Goal: Task Accomplishment & Management: Complete application form

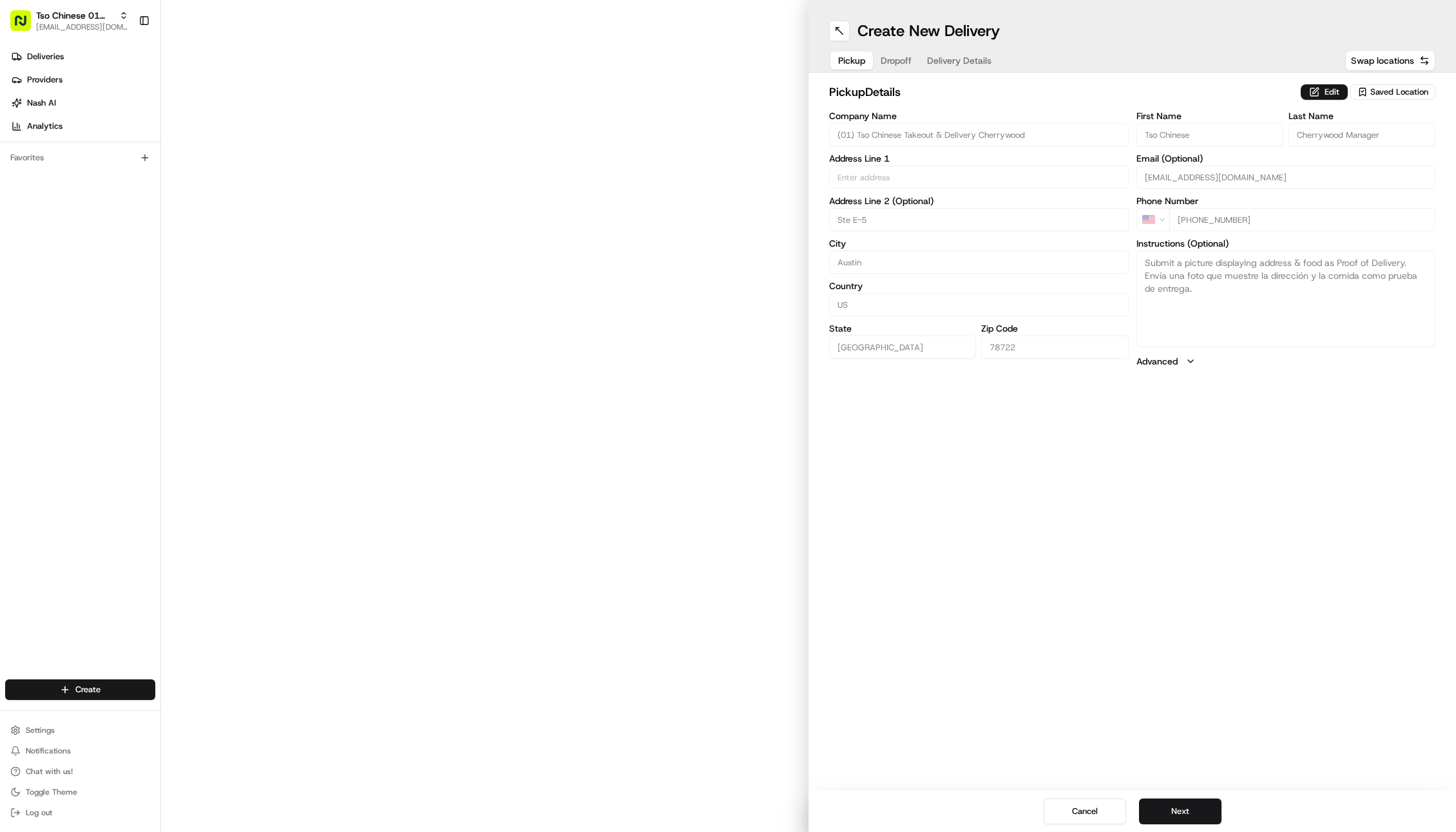
type input "3909 N Interstate Hwy 35"
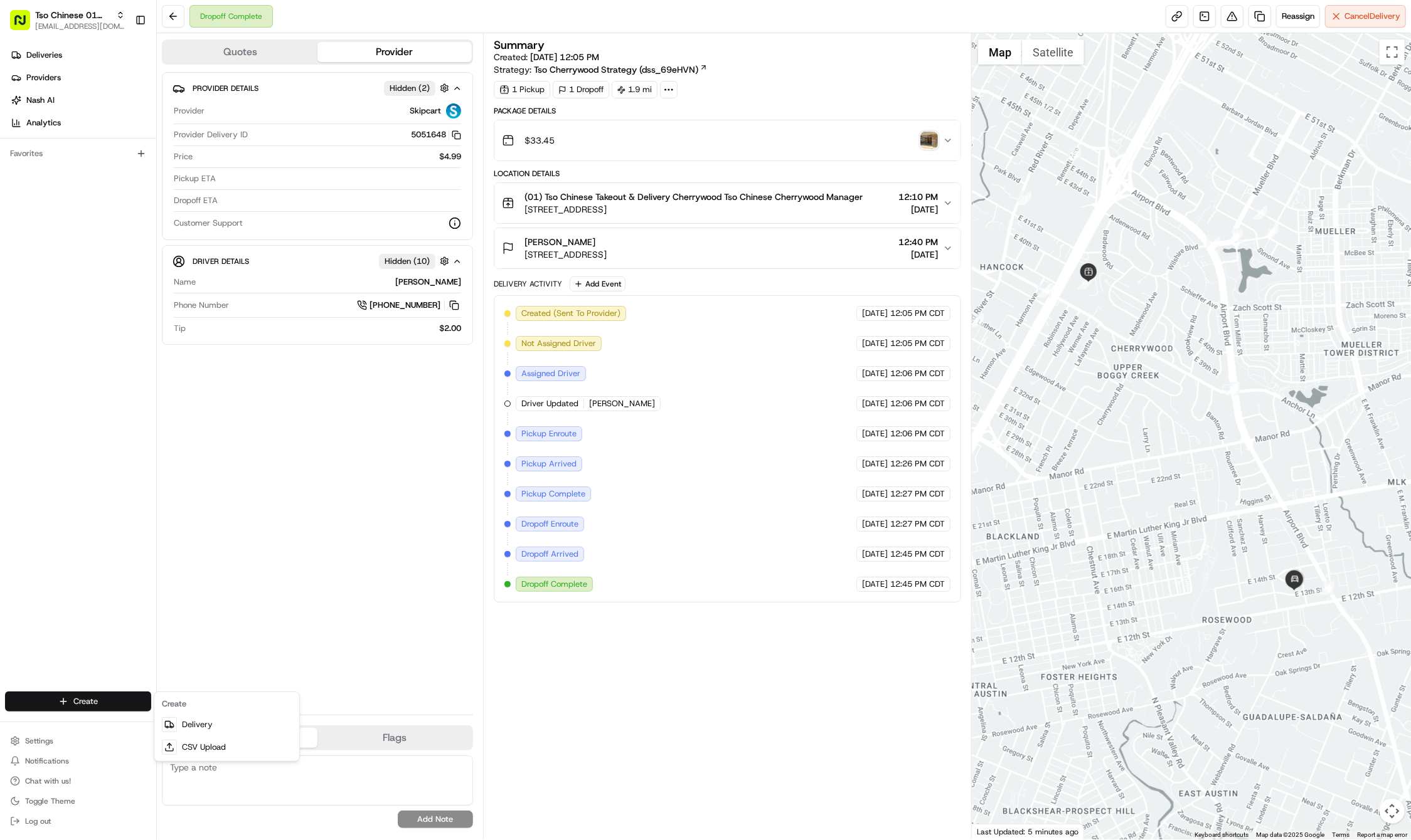
click at [124, 706] on html "Tso Chinese 01 Cherrywood haran@tsochinese.com Toggle Sidebar Deliveries Provid…" at bounding box center [705, 420] width 1411 height 840
click at [186, 721] on link "Delivery" at bounding box center [227, 725] width 140 height 23
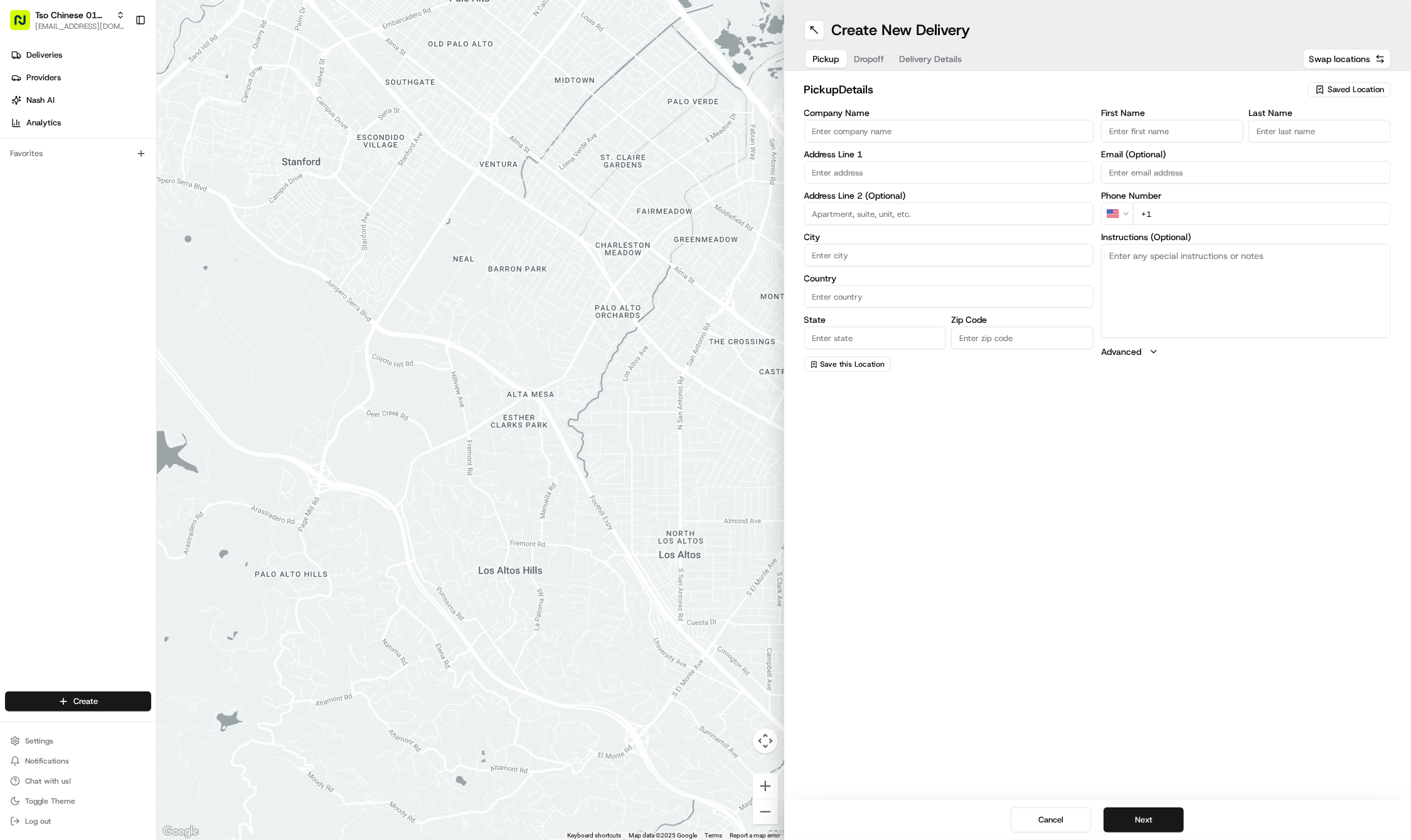
click at [1328, 85] on span "Saved Location" at bounding box center [1355, 90] width 57 height 12
click at [1328, 85] on html "Tso Chinese 01 Cherrywood haran@tsochinese.com Toggle Sidebar Deliveries Provid…" at bounding box center [705, 420] width 1411 height 840
click at [1328, 136] on span "(01) Tso Chinese Takeout & Delivery Cherrywood" at bounding box center [1328, 143] width 154 height 23
type input "(01) Tso Chinese Takeout & Delivery Cherrywood"
type input "Ste E-5"
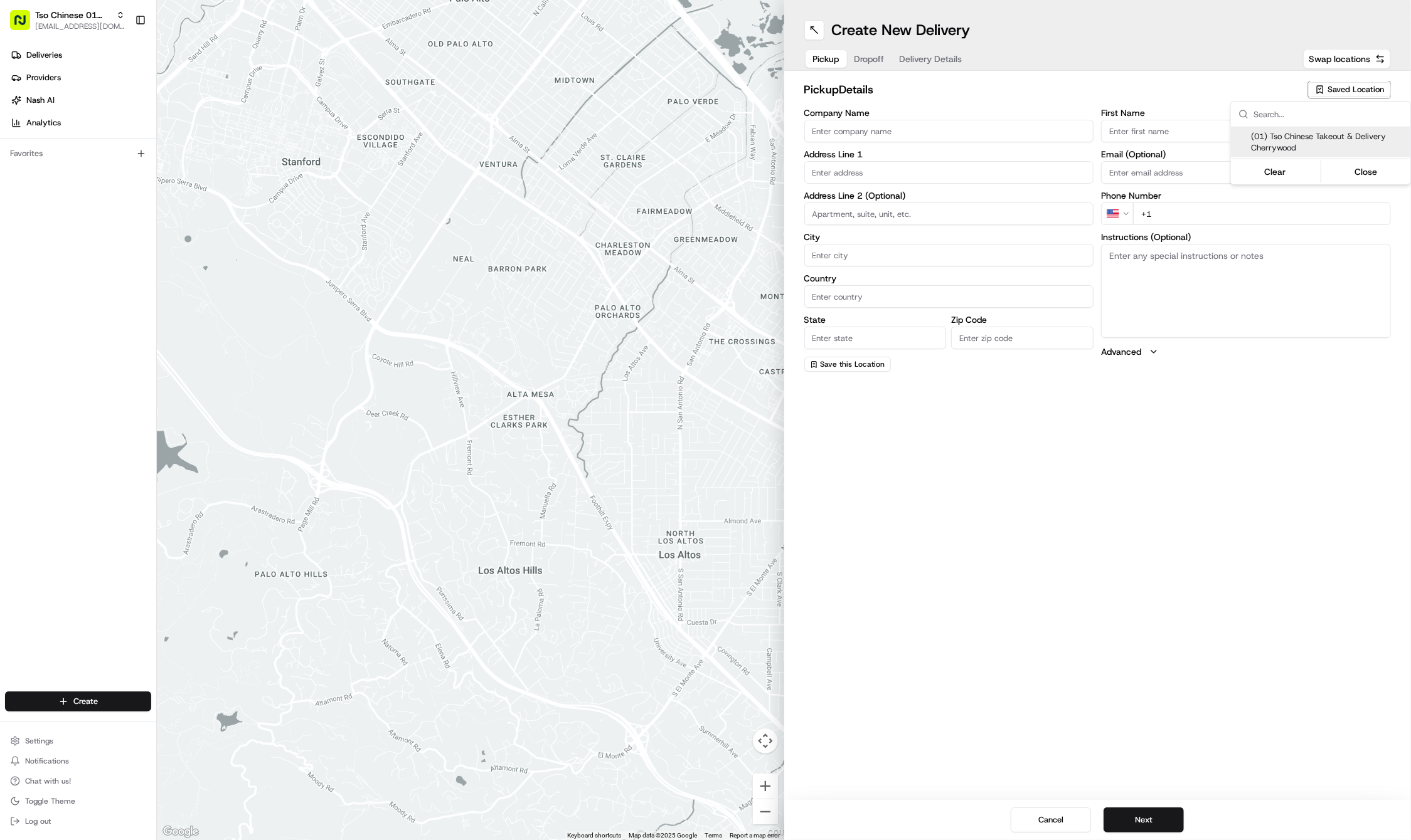
type input "Austin"
type input "US"
type input "TX"
type input "78722"
type input "Tso Chinese"
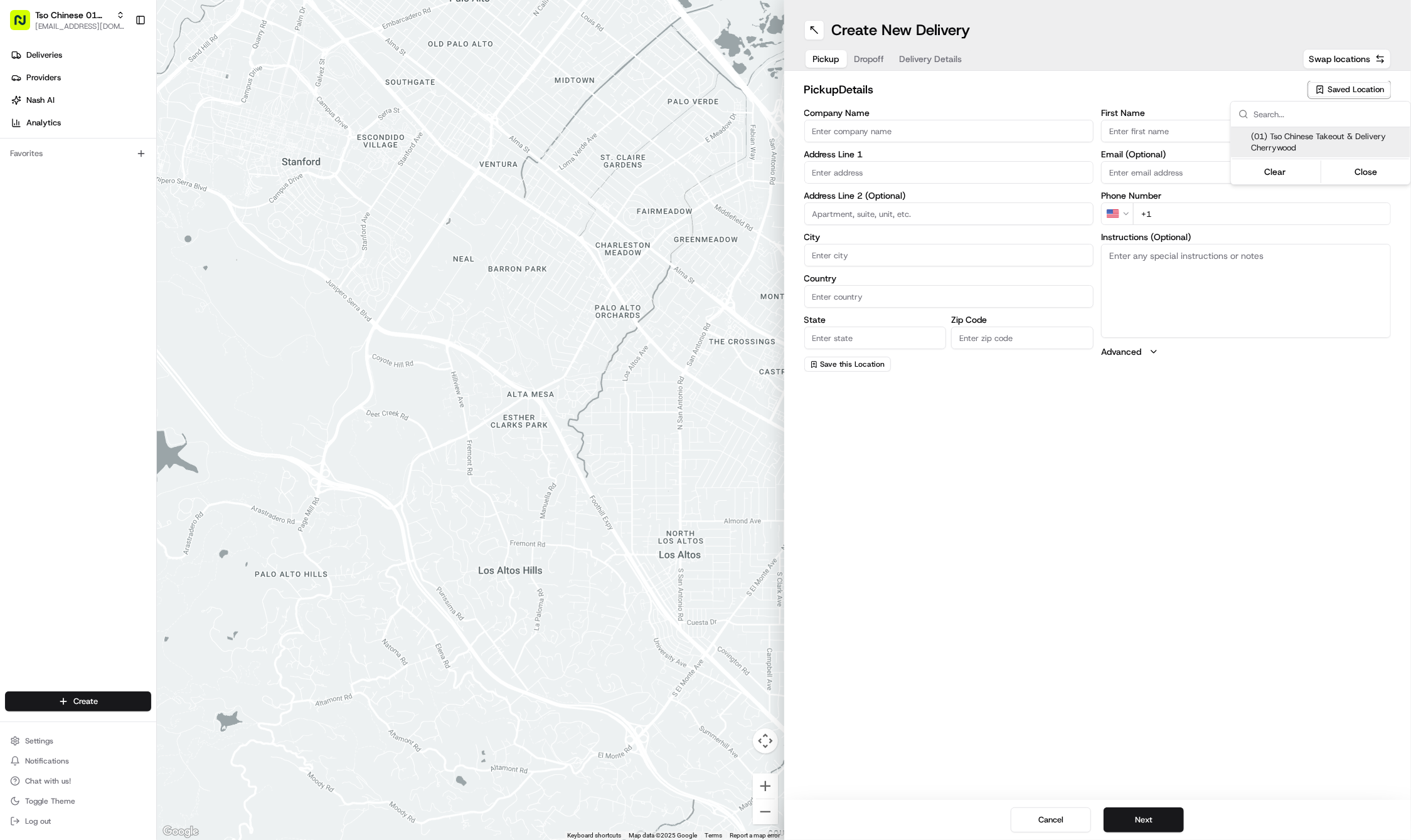
type input "Cherrywood Manager"
type input "cherrywoodstore@tsochinese.com"
type input "+1 512 401 3232"
type textarea "Submit a picture displaying address & food as Proof of Delivery. Envía una foto…"
type input "3909 N Interstate Hwy 35"
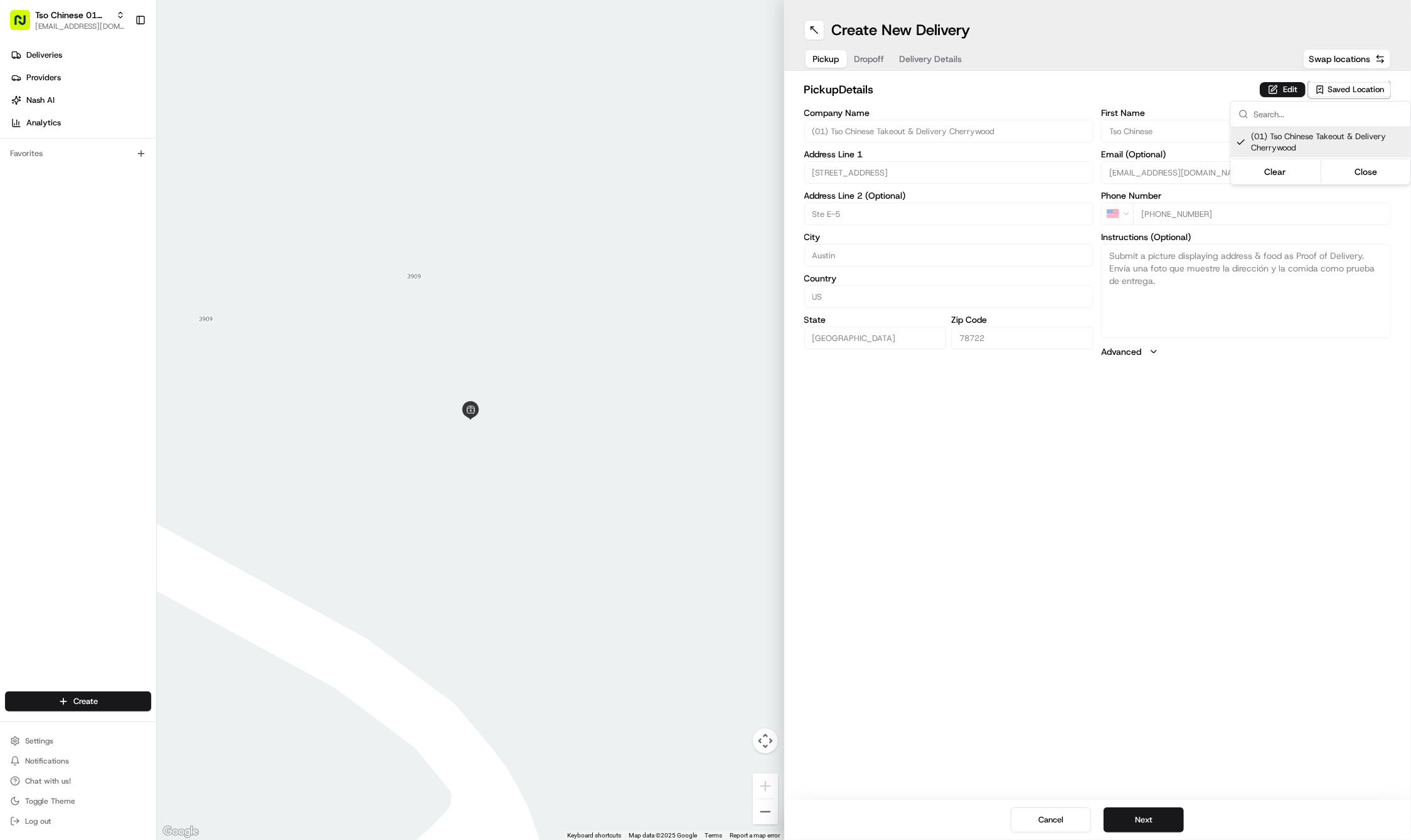
click at [857, 58] on html "Tso Chinese 01 Cherrywood haran@tsochinese.com Toggle Sidebar Deliveries Provid…" at bounding box center [705, 420] width 1411 height 840
click at [857, 58] on div "Pickup Dropoff Delivery Details" at bounding box center [888, 59] width 167 height 23
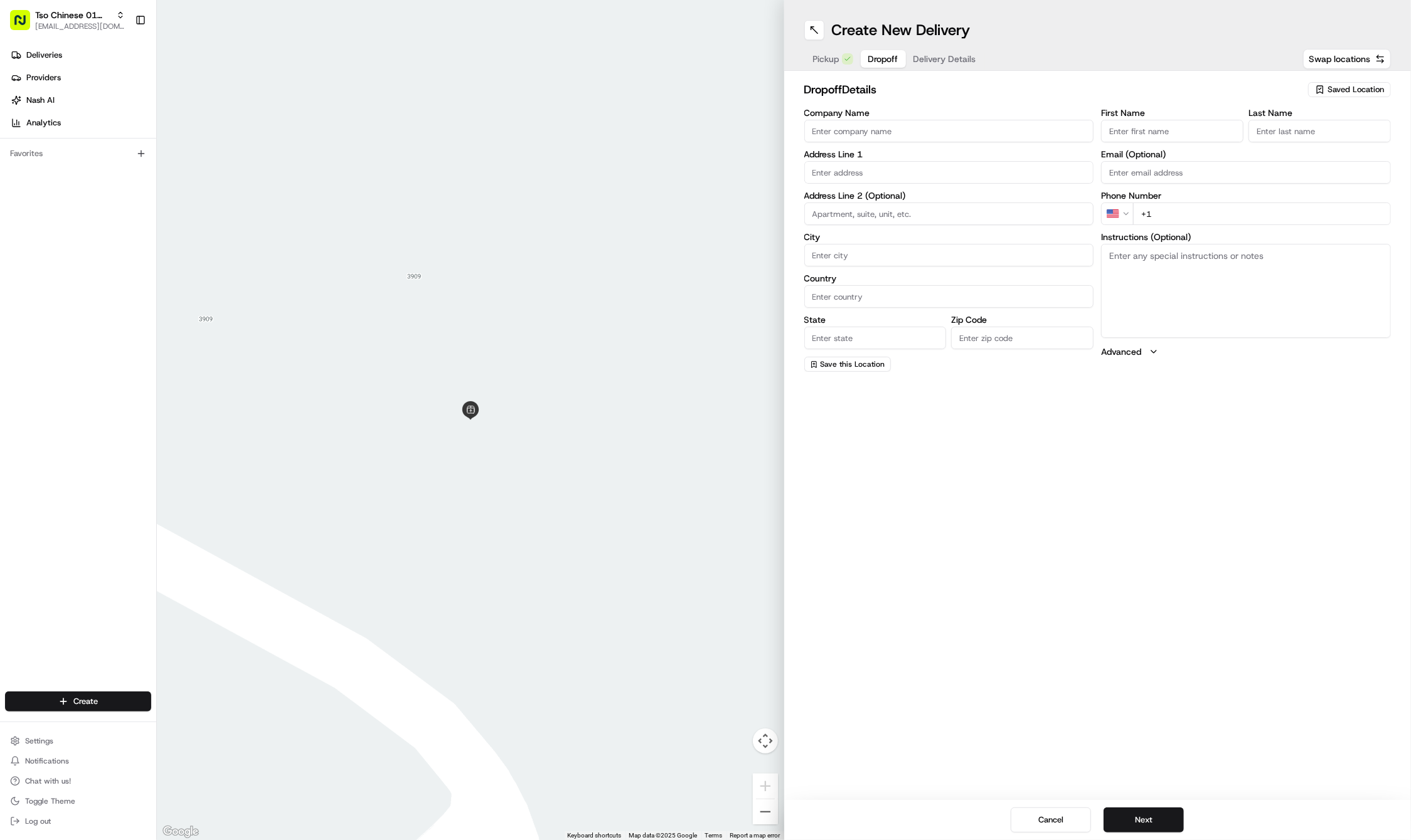
click at [1206, 126] on input "First Name" at bounding box center [1172, 131] width 142 height 23
paste input "Kevin Mason"
type input "Kevin Mason"
type input "."
click at [1225, 222] on input "+1" at bounding box center [1261, 214] width 258 height 23
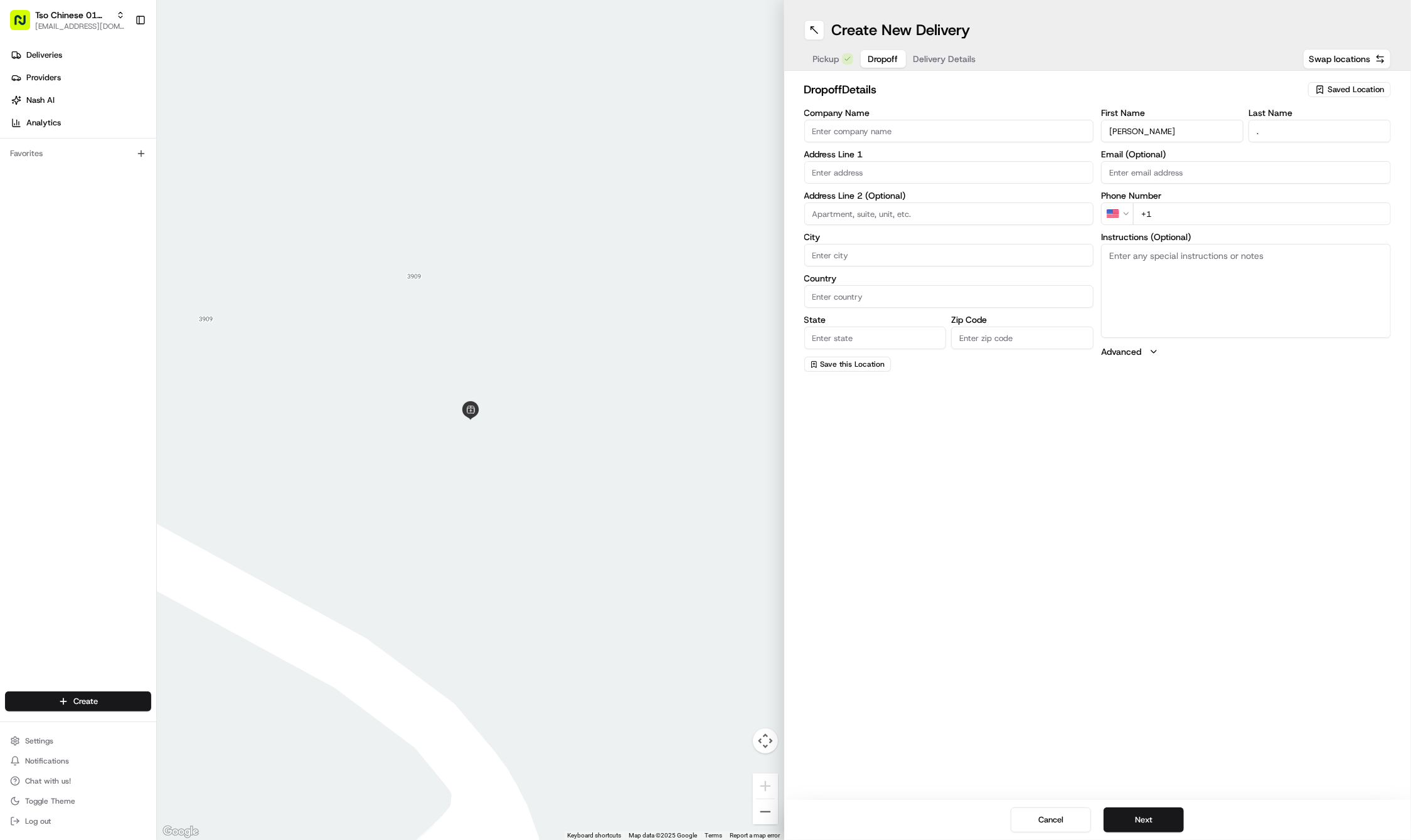
click at [1239, 220] on input "+1" at bounding box center [1261, 214] width 258 height 23
paste input "970 291 9617"
type input "+1 970 291 9617"
paste input "4705 Kitty Ave"
click at [944, 202] on div "4705 Kitty Ave, Austin, TX" at bounding box center [950, 198] width 284 height 19
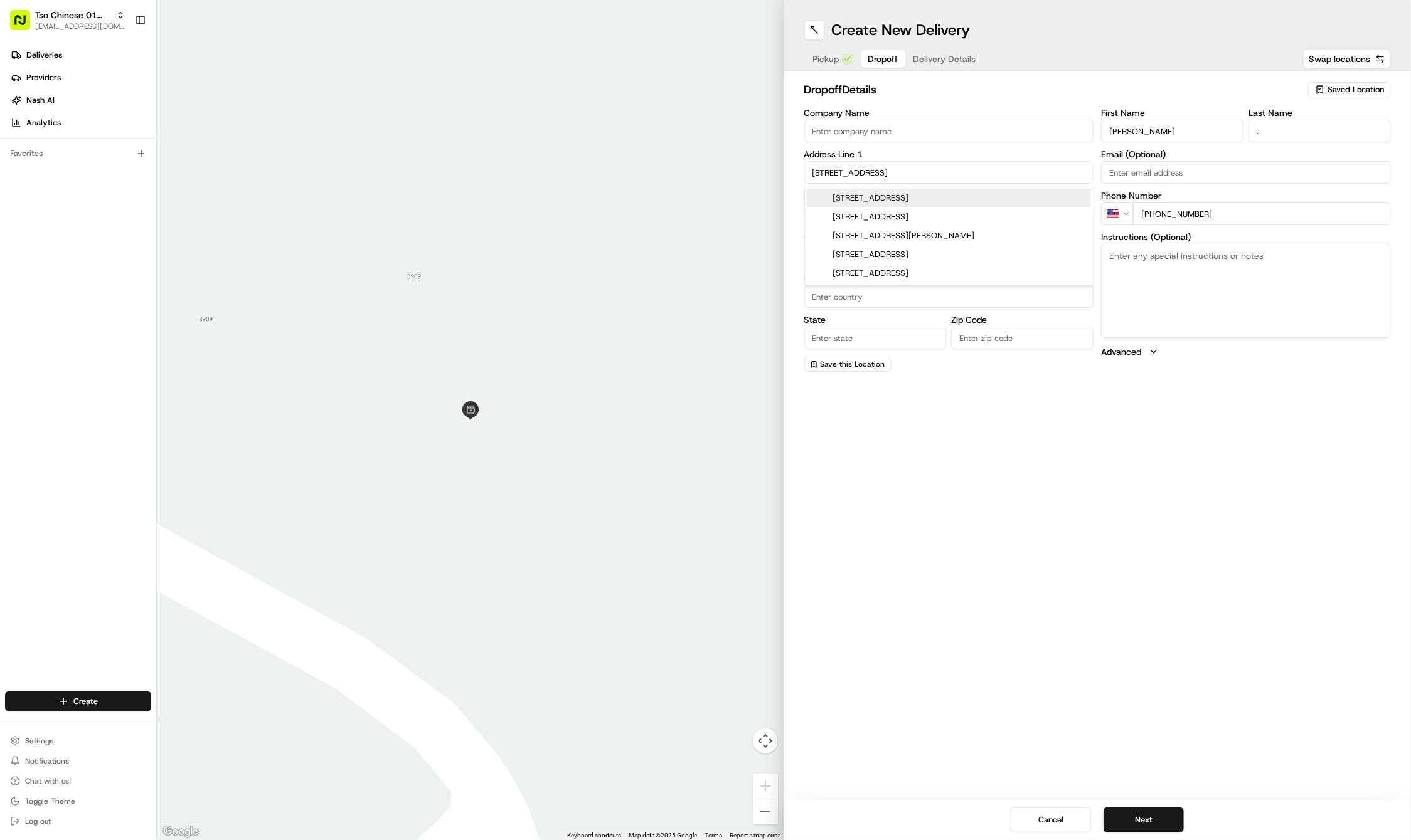
type input "4705 Kitty Ave, Austin, TX 78721, USA"
type input "Austin"
type input "United States"
type input "TX"
type input "78721"
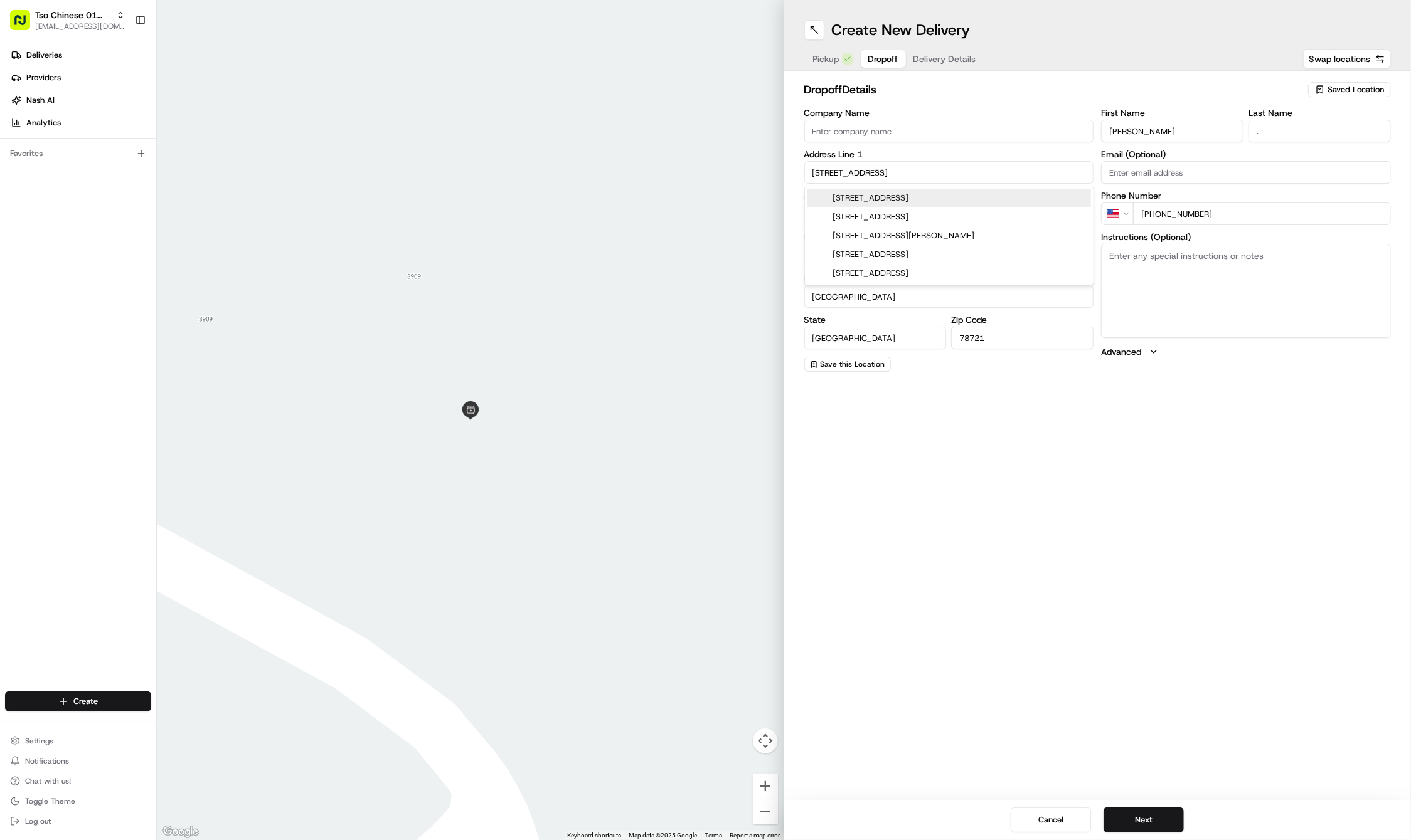
type input "4705 Kitty Avenue"
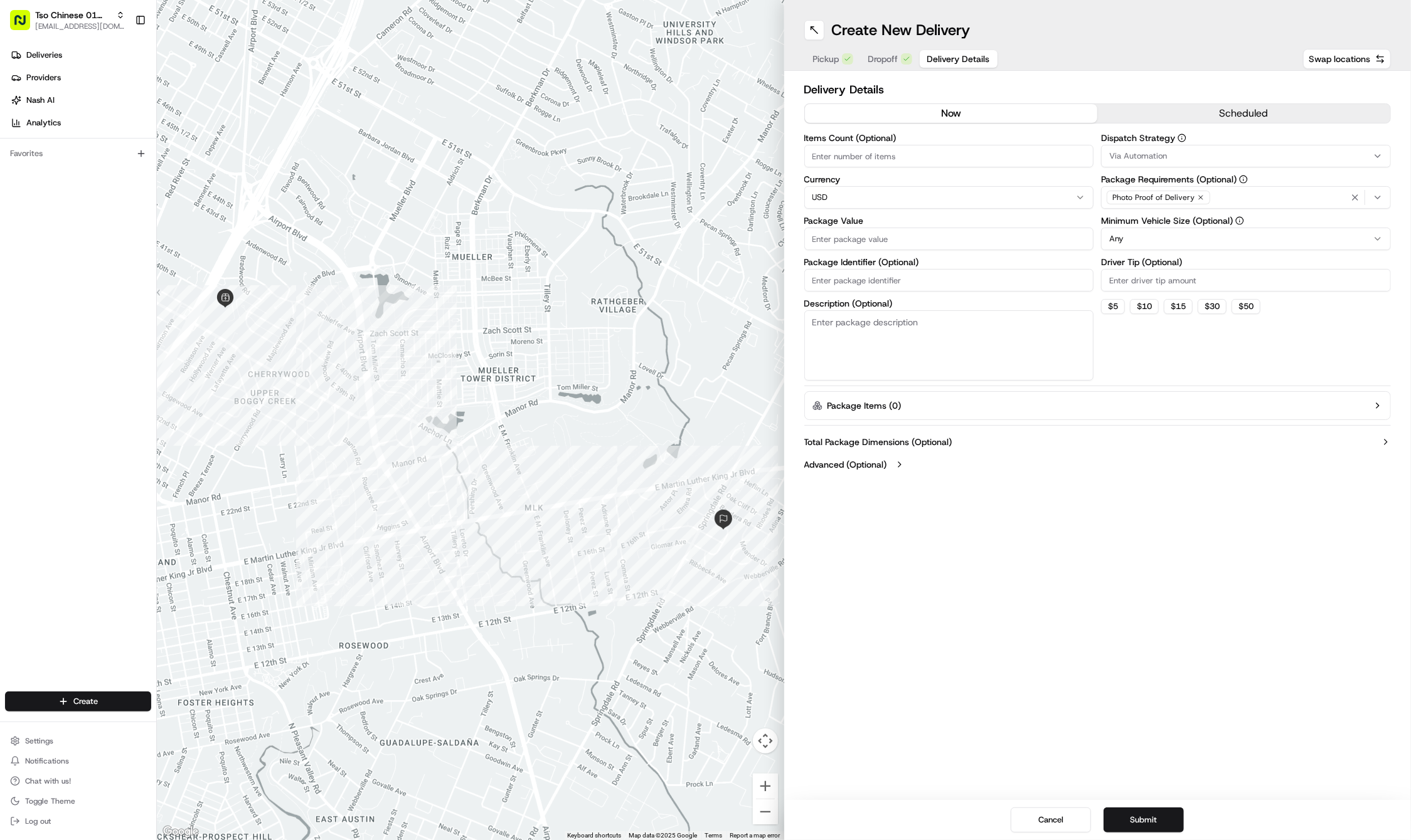
click at [964, 56] on span "Delivery Details" at bounding box center [958, 58] width 62 height 12
click at [1187, 153] on div "Via Automation" at bounding box center [1246, 156] width 284 height 12
click at [1192, 224] on span "Tso Cherrywood Strategy" at bounding box center [1199, 224] width 154 height 12
click at [1192, 79] on html "Tso Chinese 01 Cherrywood haran@tsochinese.com Toggle Sidebar Deliveries Provid…" at bounding box center [705, 420] width 1411 height 840
click at [1201, 200] on icon "button" at bounding box center [1201, 198] width 8 height 8
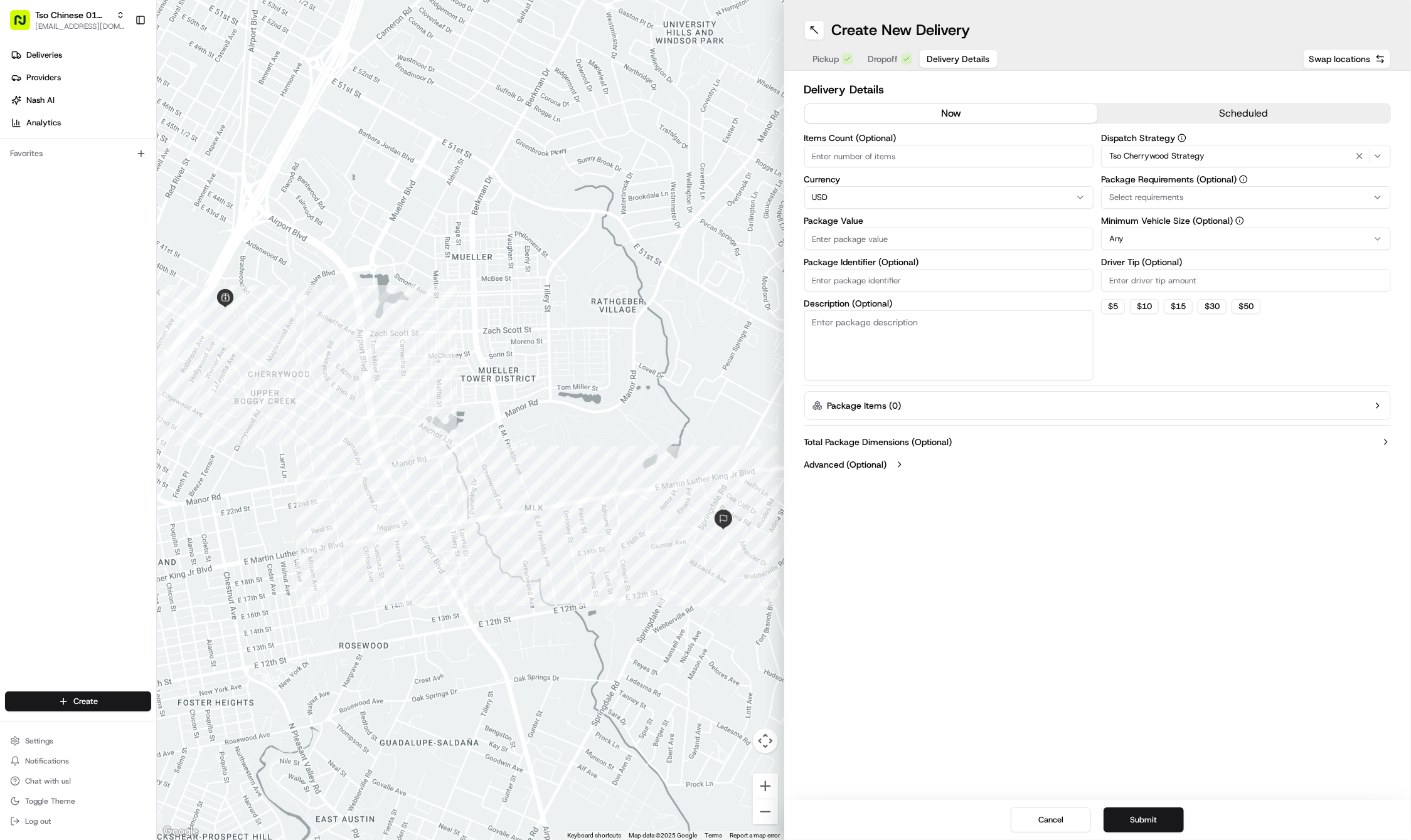
click at [1201, 200] on div "Select requirements" at bounding box center [1246, 198] width 284 height 12
type input ","
type input "m"
click at [1201, 200] on html "Tso Chinese 01 Cherrywood haran@tsochinese.com Toggle Sidebar Deliveries Provid…" at bounding box center [705, 420] width 1411 height 840
click at [1198, 181] on label "Package Requirements (Optional)" at bounding box center [1246, 178] width 290 height 9
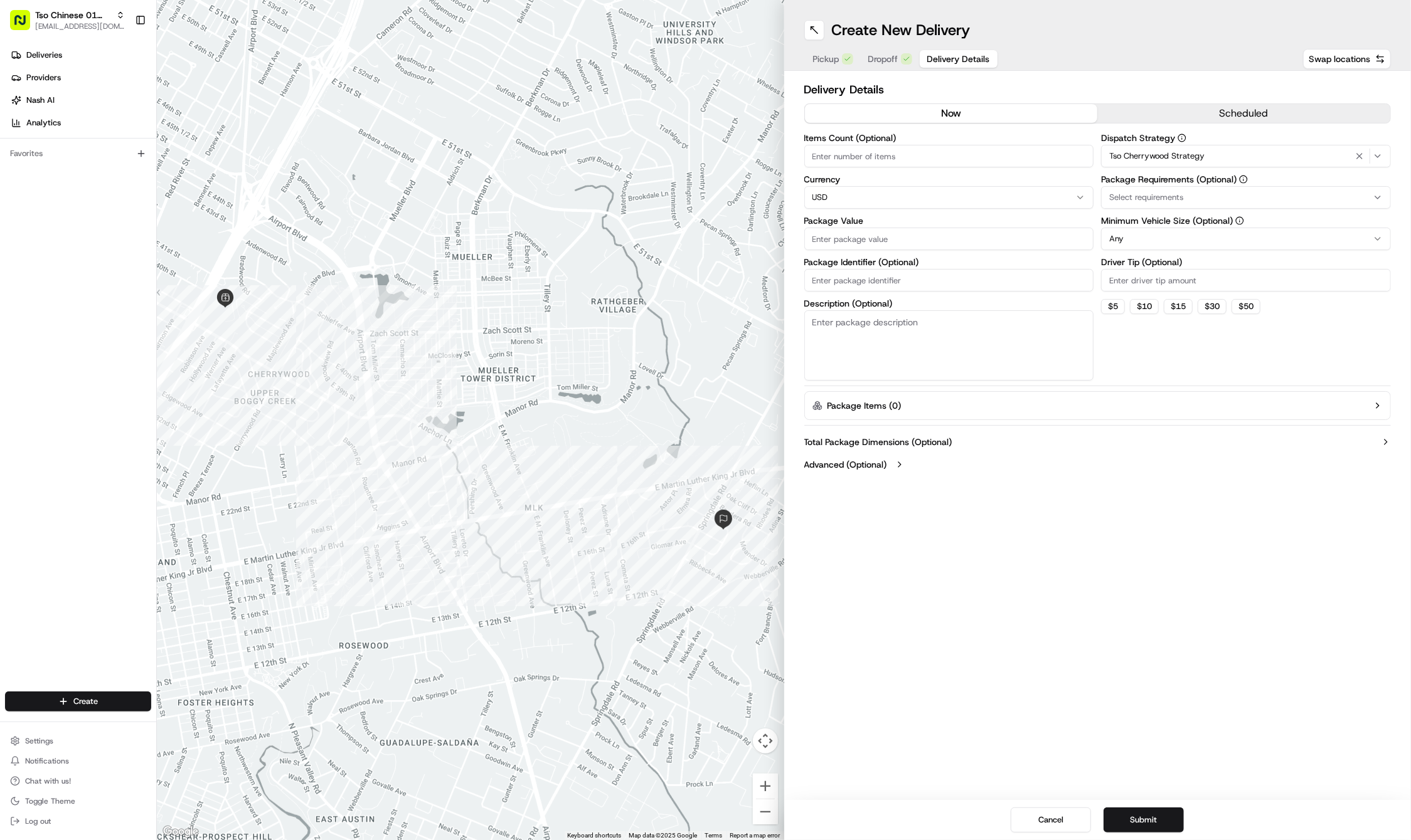
click at [1198, 186] on button "Select requirements" at bounding box center [1246, 198] width 290 height 23
click at [1196, 249] on span "Meet on Delivery" at bounding box center [1199, 247] width 154 height 12
click at [1202, 402] on html "Tso Chinese 01 Cherrywood haran@tsochinese.com Toggle Sidebar Deliveries Provid…" at bounding box center [705, 420] width 1411 height 840
click at [1181, 281] on input "Driver Tip (Optional)" at bounding box center [1246, 281] width 290 height 23
type input "2"
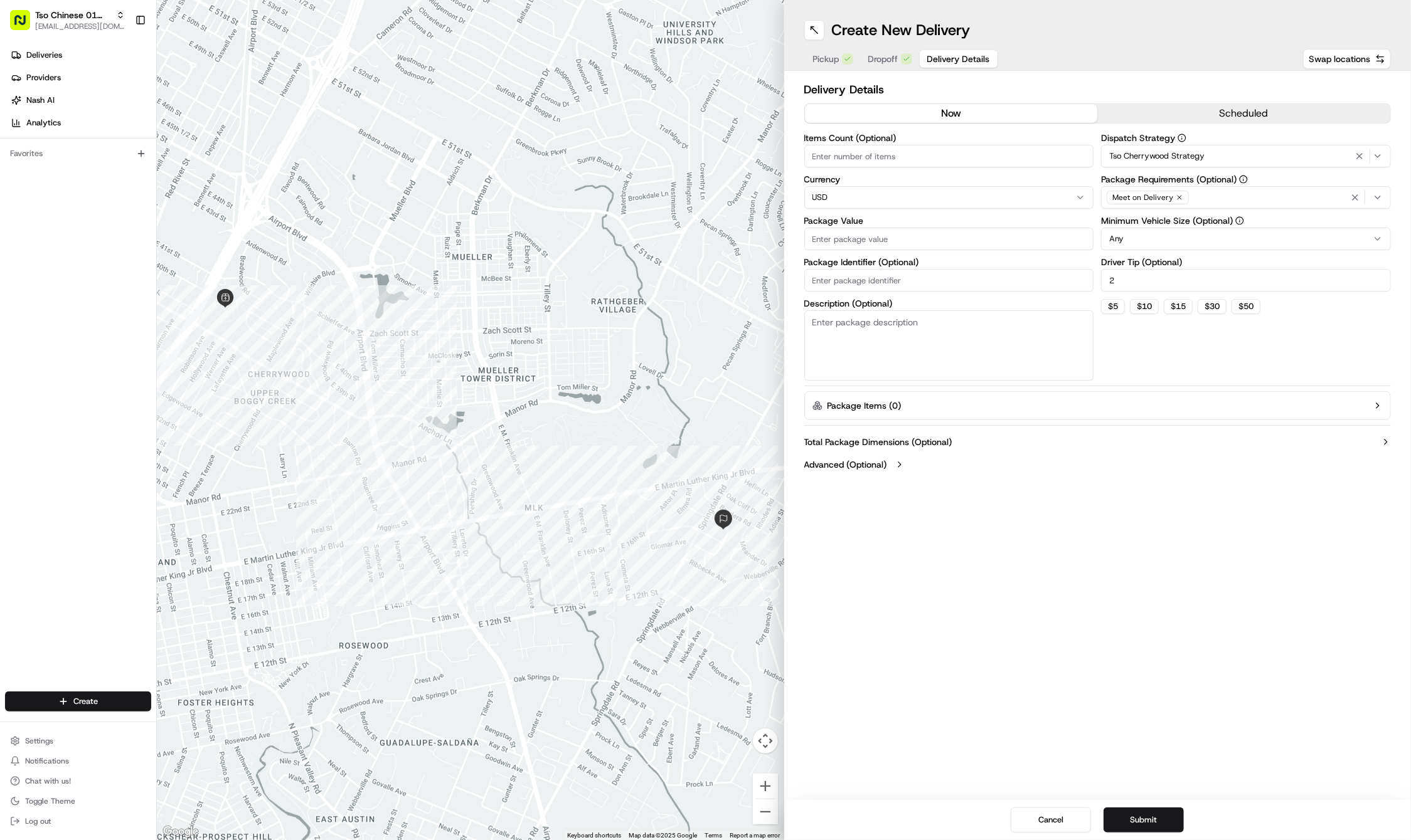
click at [944, 229] on input "Package Value" at bounding box center [950, 239] width 290 height 23
type input "29.71"
click at [850, 274] on input "Package Identifier (Optional)" at bounding box center [950, 281] width 290 height 23
paste input "#BROHSUC"
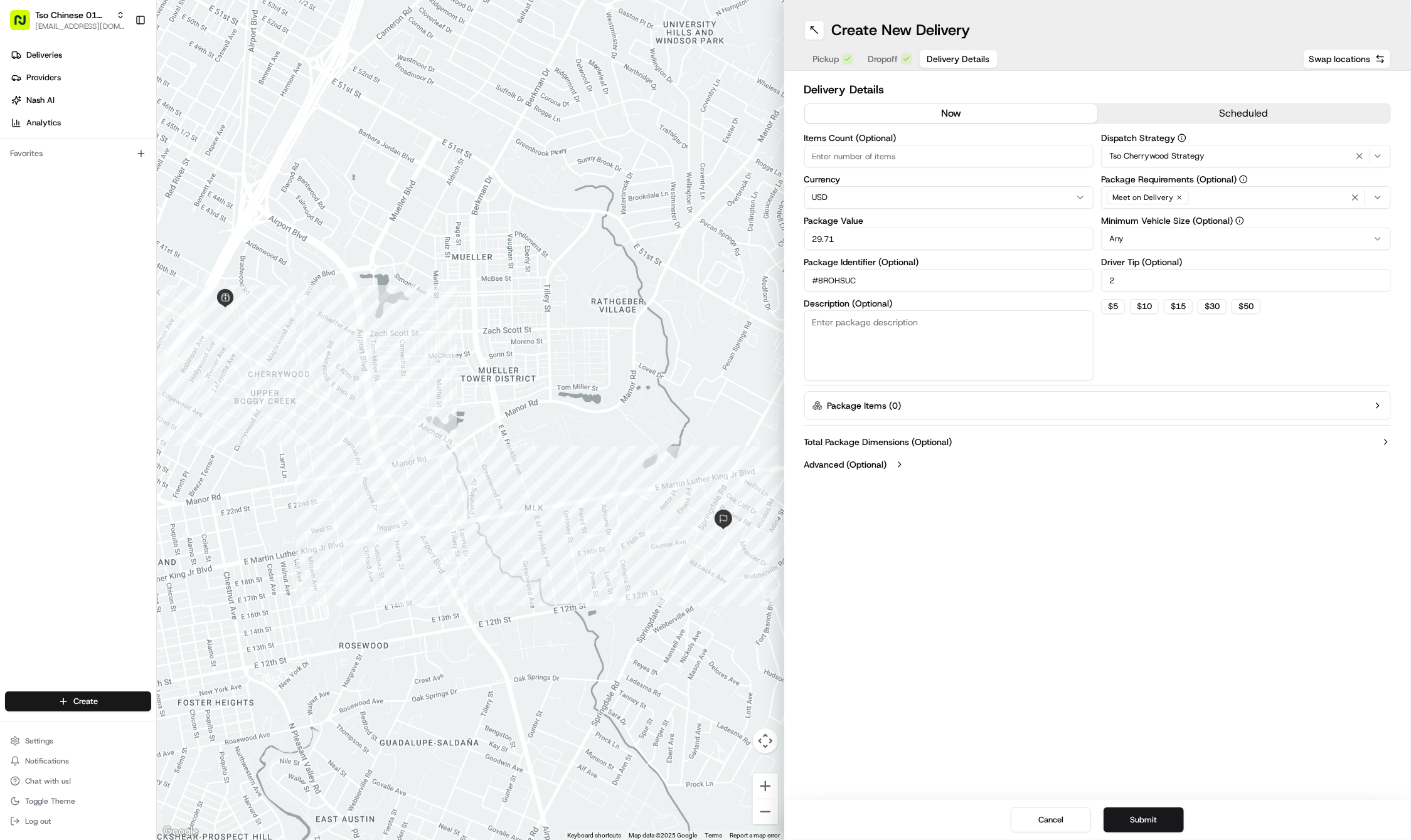
type input "#BROHSUC"
click at [1138, 813] on button "Submit" at bounding box center [1143, 820] width 81 height 25
